Goal: Register for event/course: Sign up to attend an event or enroll in a course

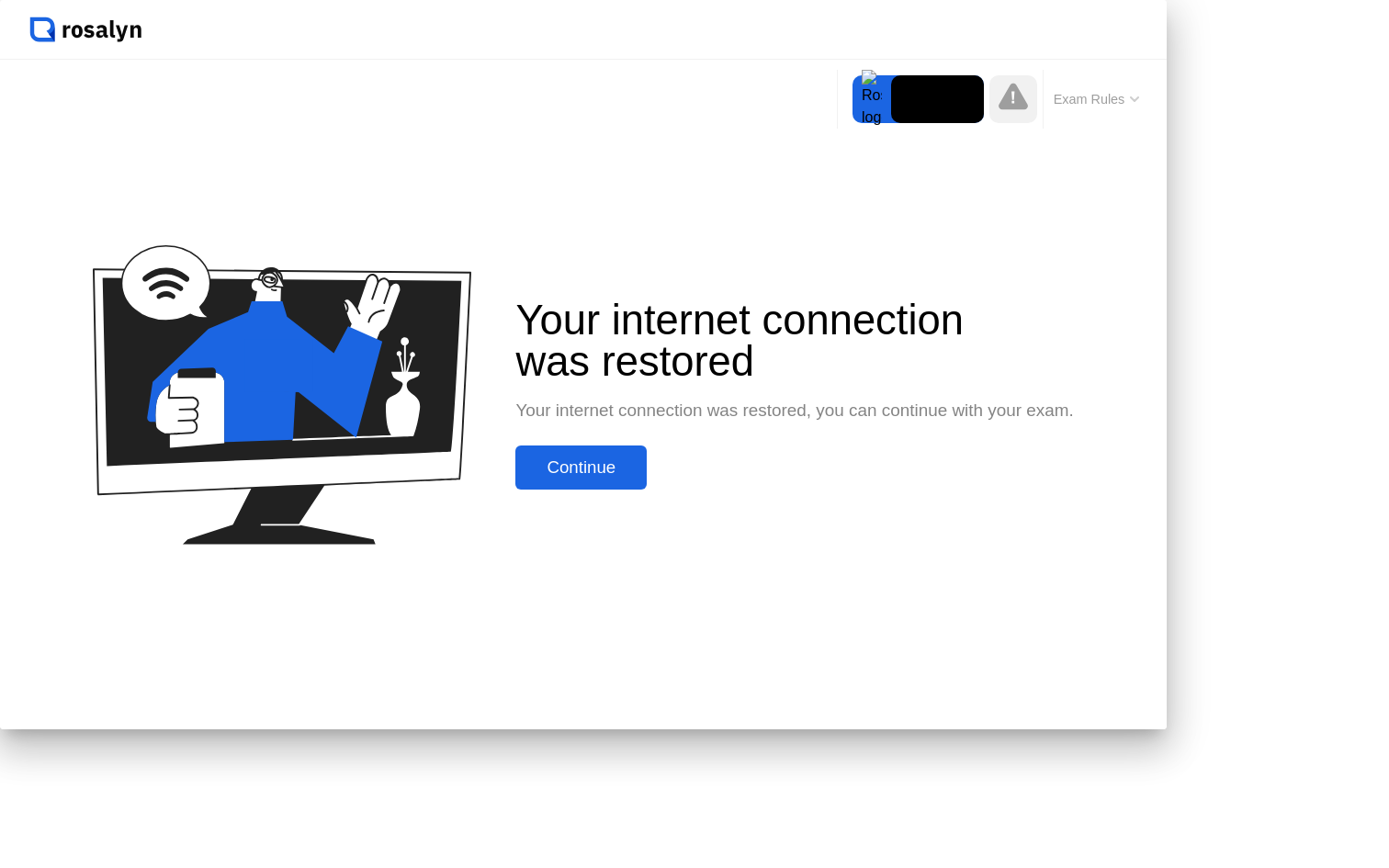
click at [647, 489] on button "Continue" at bounding box center [581, 467] width 131 height 44
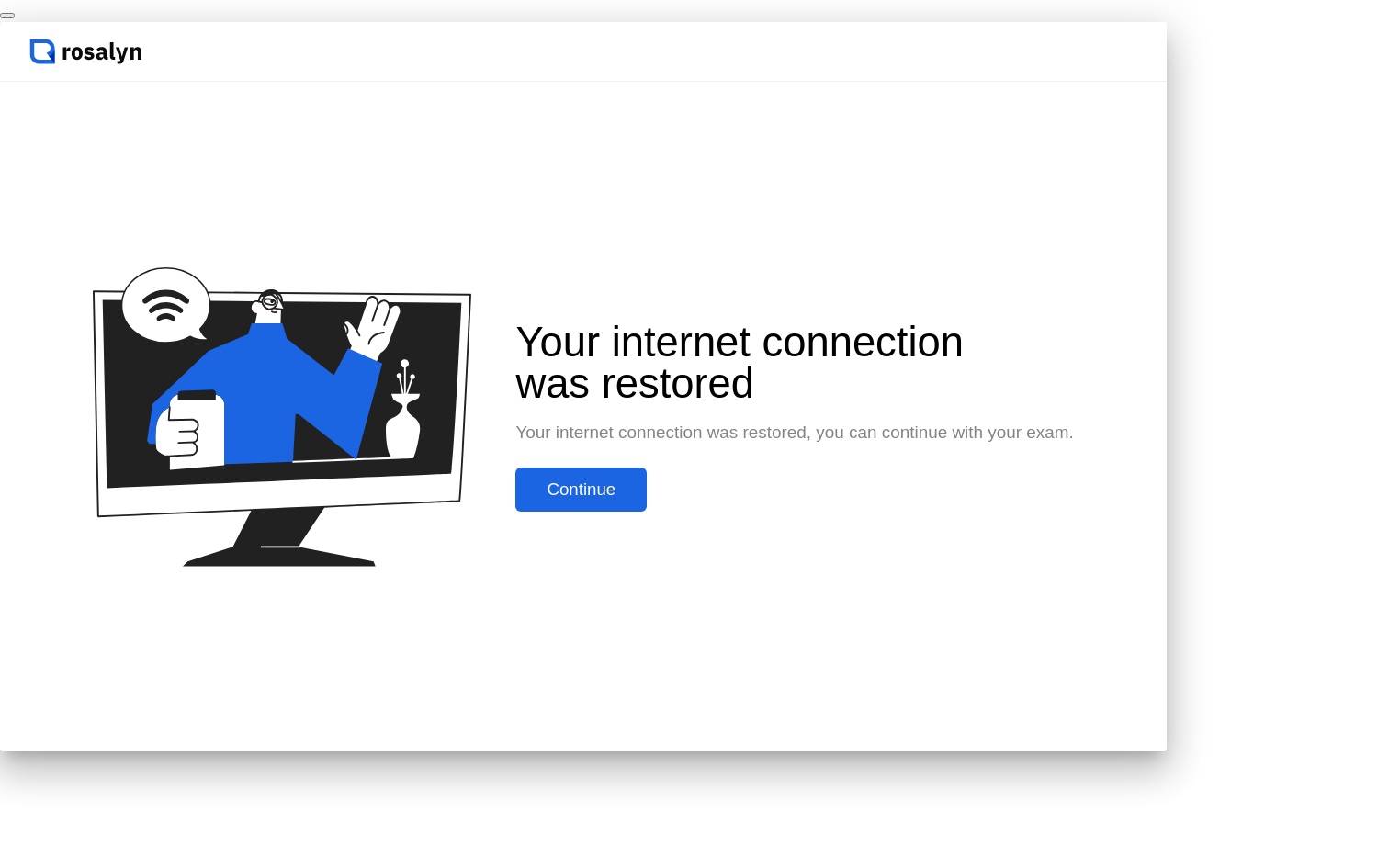
click div "End Proctoring Session"
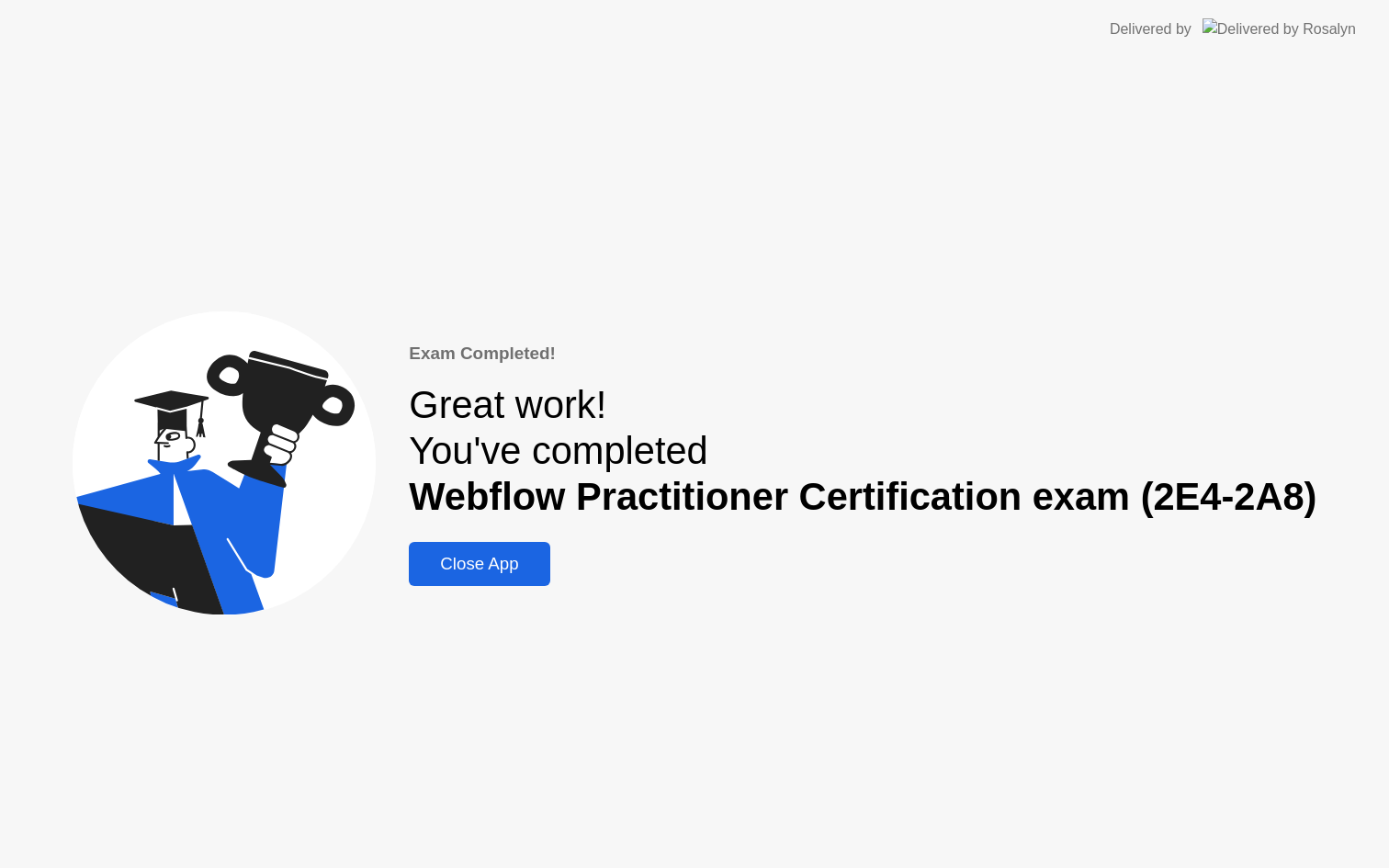
click at [500, 565] on div "Close App" at bounding box center [479, 563] width 129 height 20
